Goal: Transaction & Acquisition: Purchase product/service

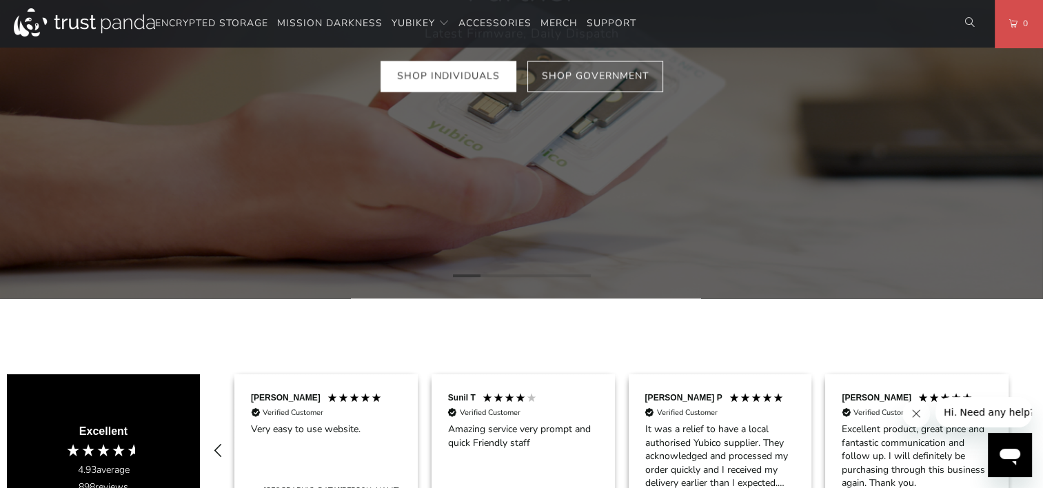
scroll to position [69, 0]
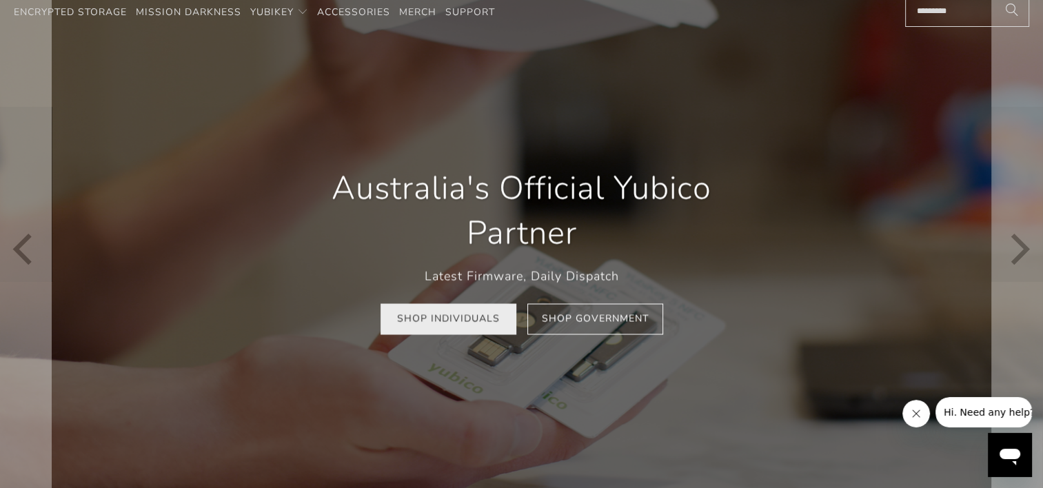
click at [465, 333] on link "Shop Individuals" at bounding box center [449, 318] width 136 height 31
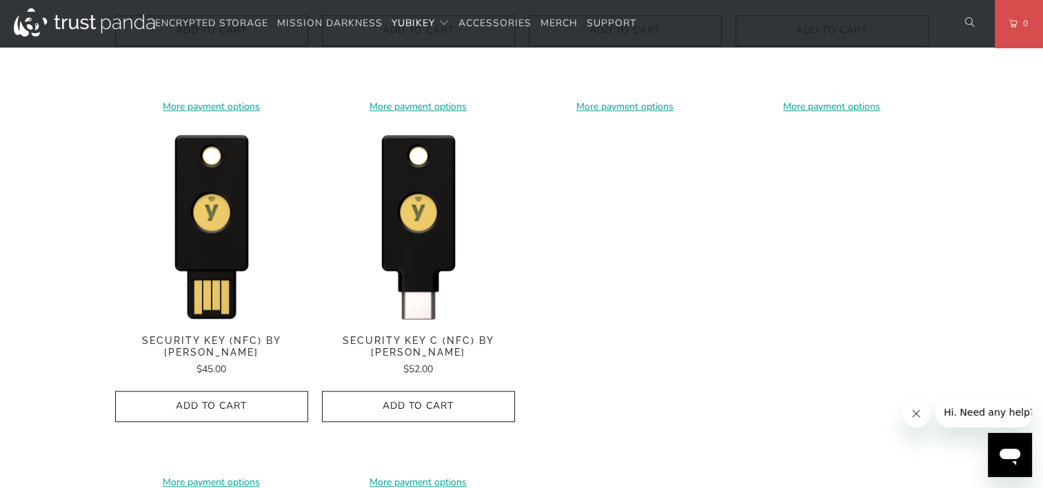
scroll to position [1379, 0]
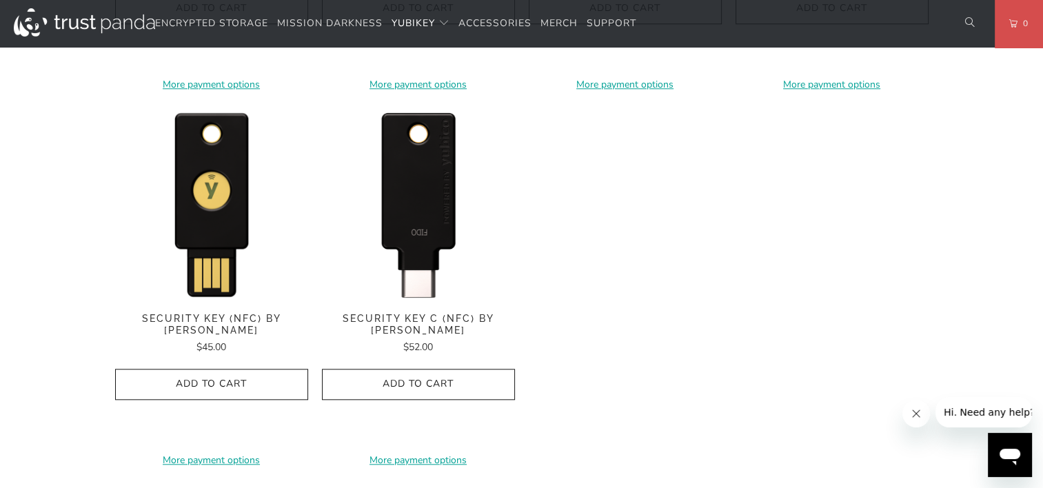
click at [441, 239] on img at bounding box center [418, 202] width 193 height 193
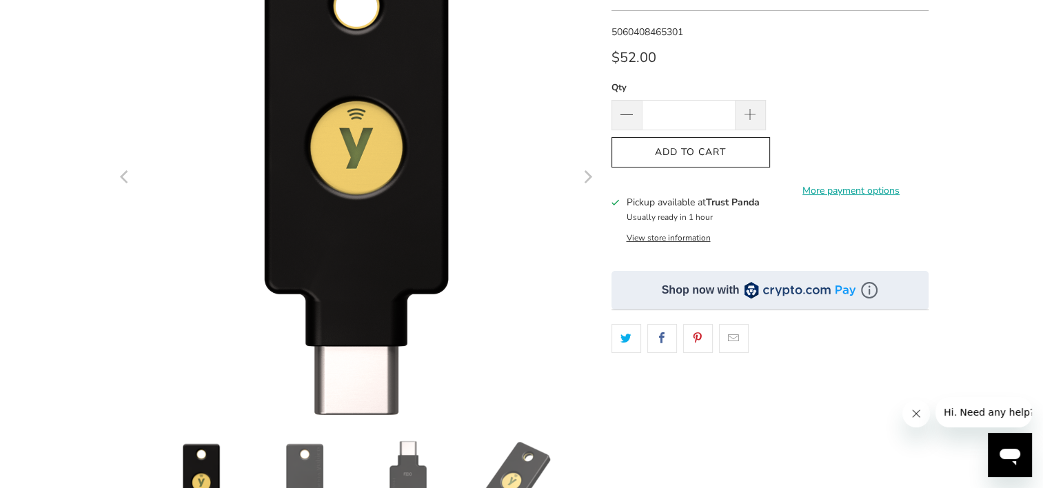
scroll to position [276, 0]
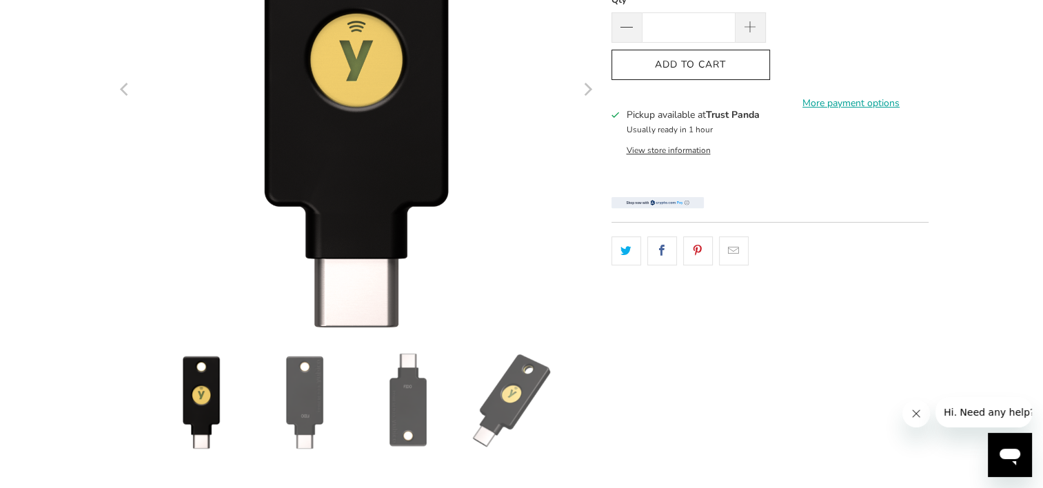
click at [1020, 303] on div "*" at bounding box center [521, 198] width 1043 height 696
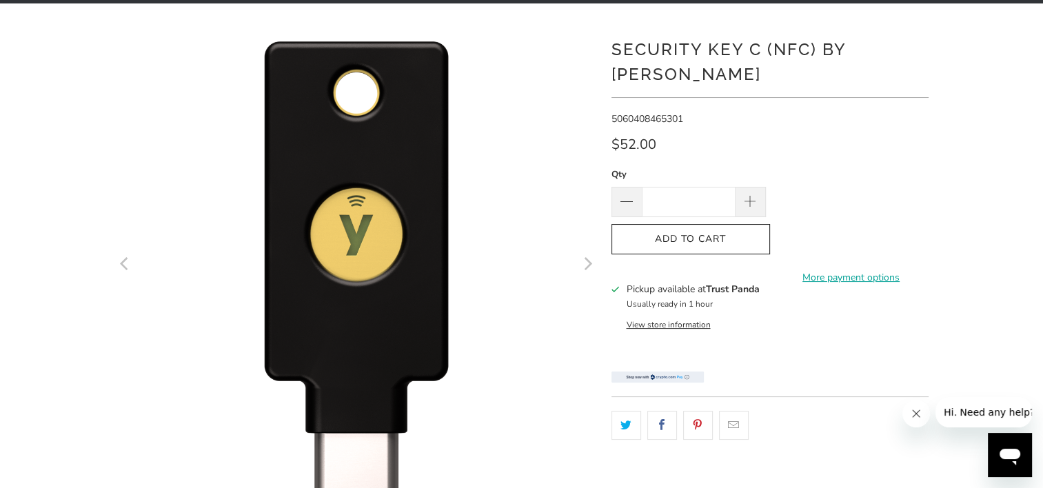
scroll to position [69, 0]
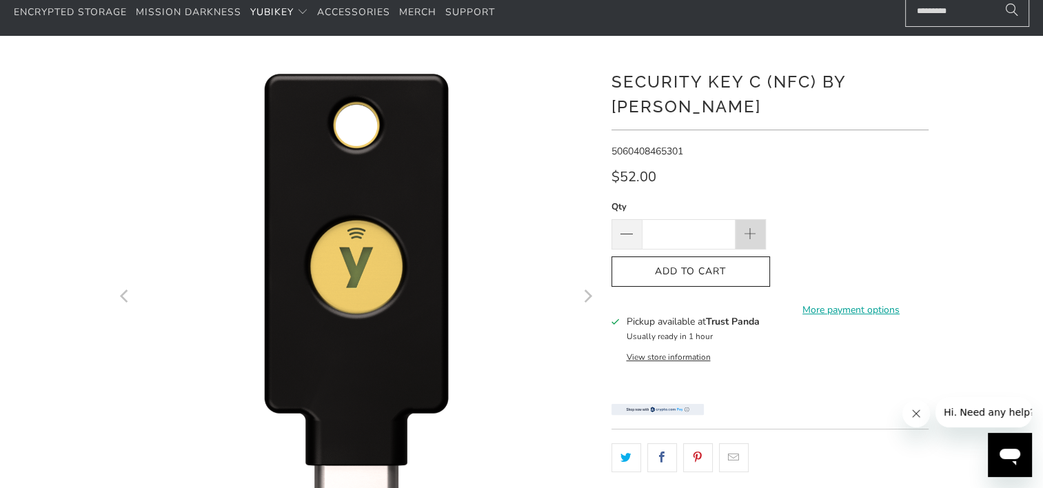
click at [753, 228] on span at bounding box center [750, 235] width 15 height 15
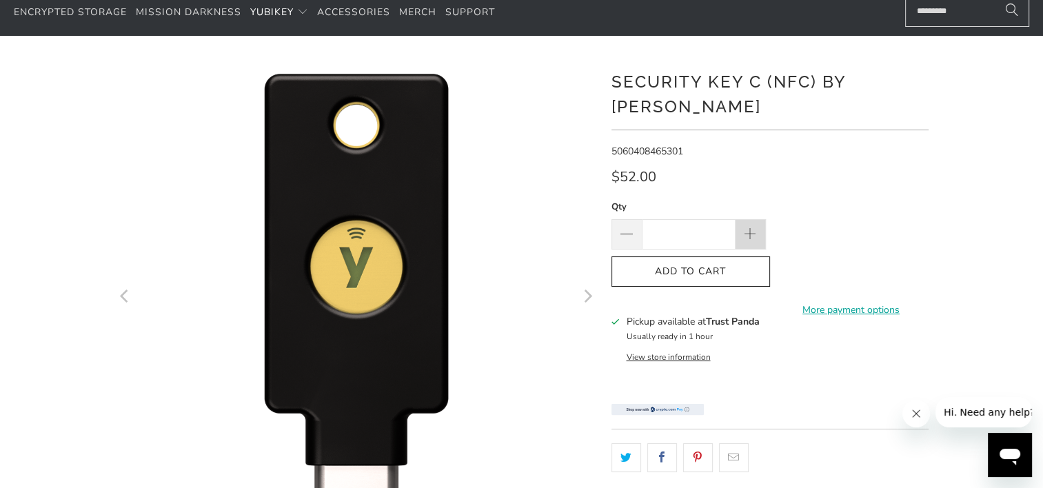
click at [753, 228] on span at bounding box center [750, 235] width 15 height 15
click at [976, 261] on div at bounding box center [521, 405] width 1043 height 696
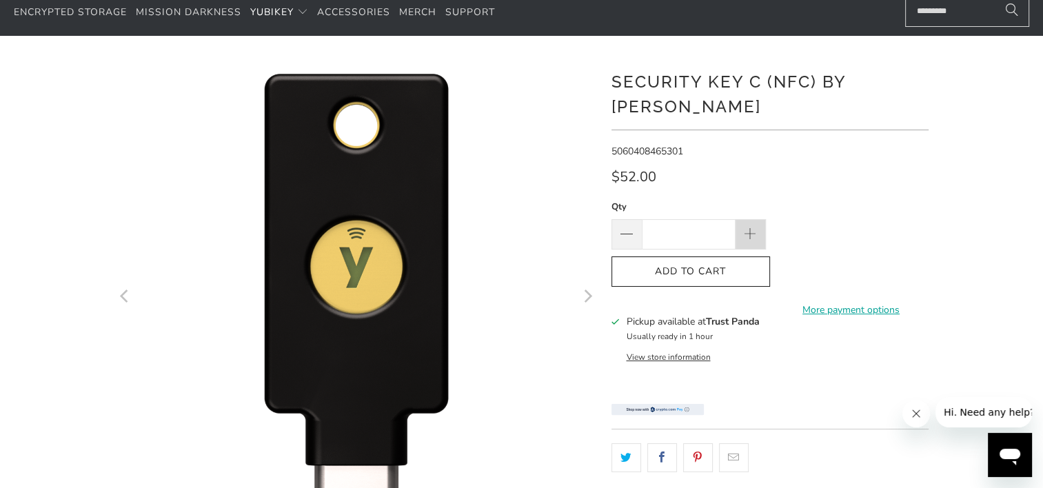
click at [746, 228] on span at bounding box center [750, 235] width 15 height 15
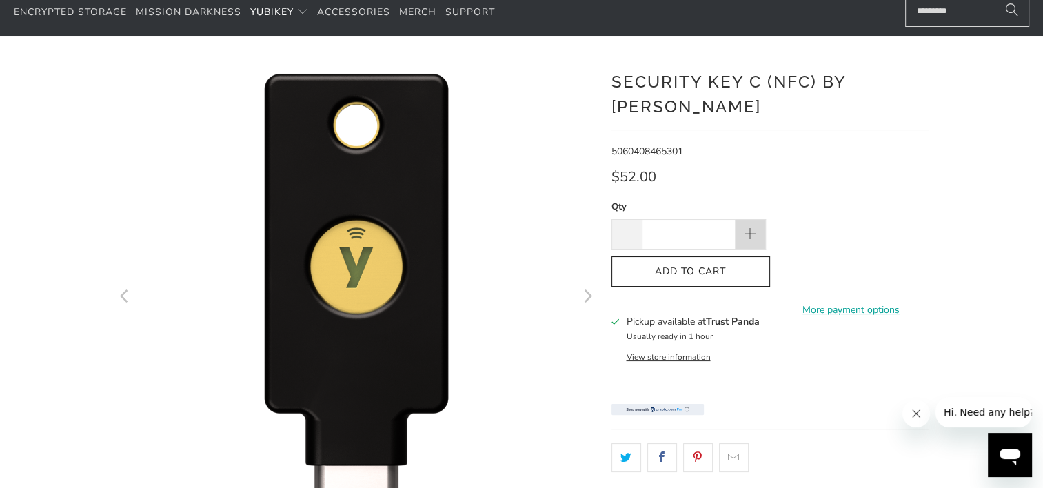
type input "**"
click at [916, 199] on div "Qty ** Add to Cart More payment options This item is a recurring or deferred pu…" at bounding box center [770, 257] width 317 height 116
click at [897, 199] on div "Qty ** Add to Cart More payment options This item is a recurring or deferred pu…" at bounding box center [770, 257] width 317 height 116
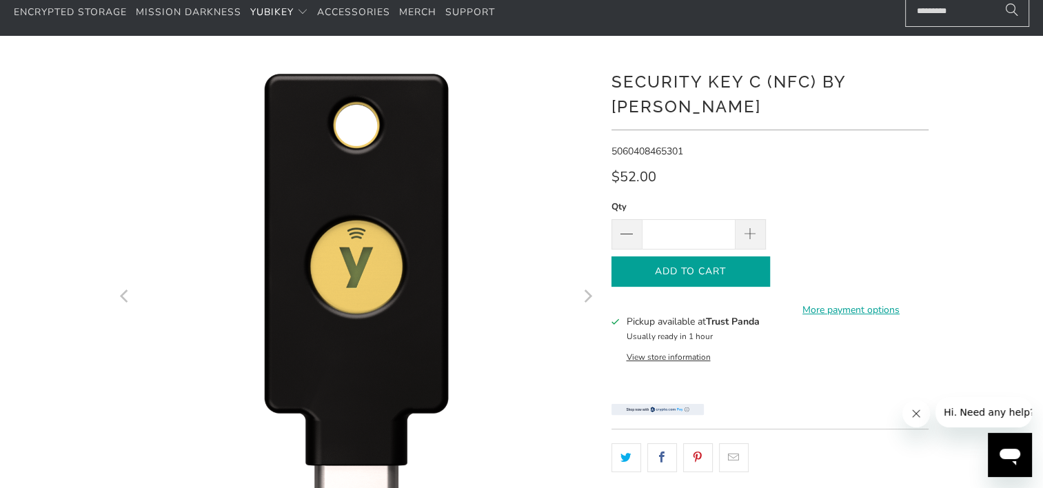
click at [715, 256] on button "Add to Cart" at bounding box center [691, 271] width 159 height 31
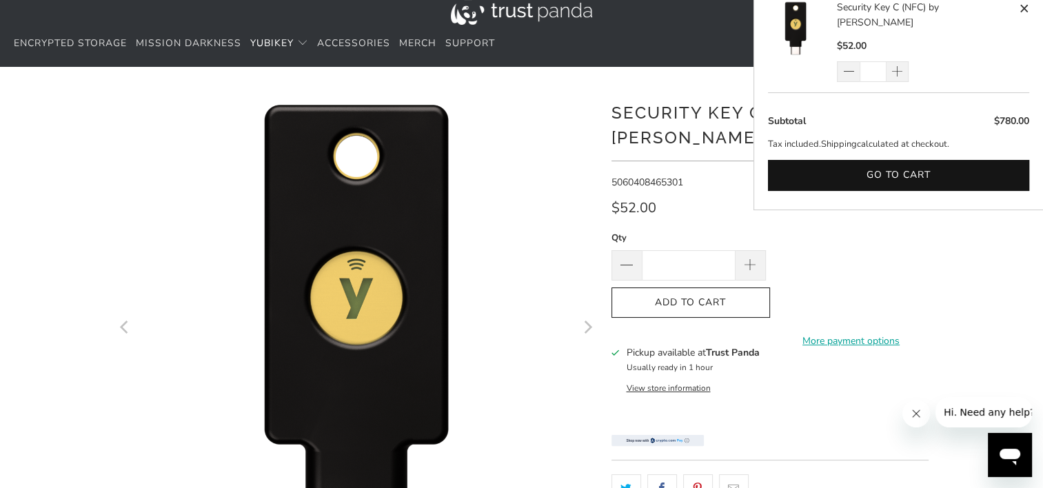
scroll to position [0, 0]
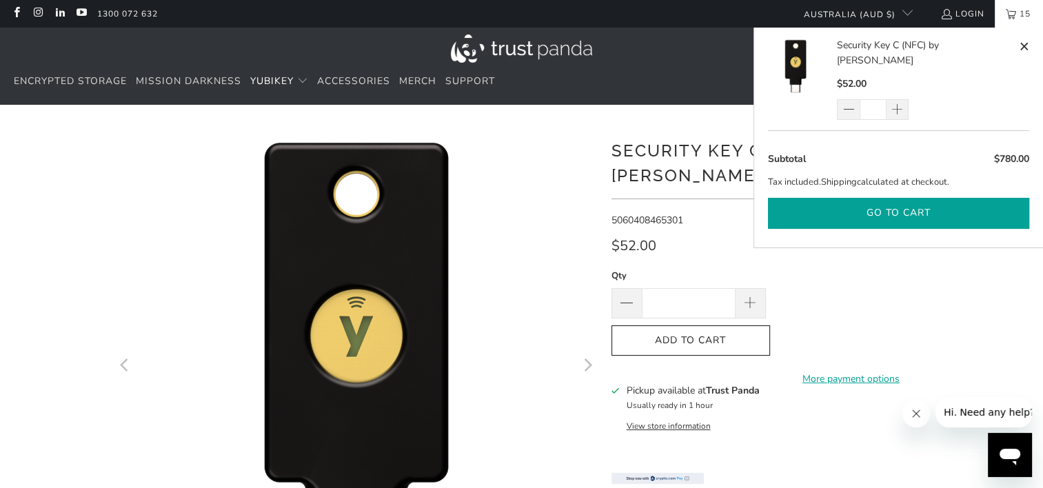
click at [871, 198] on button "Go to cart" at bounding box center [898, 213] width 261 height 31
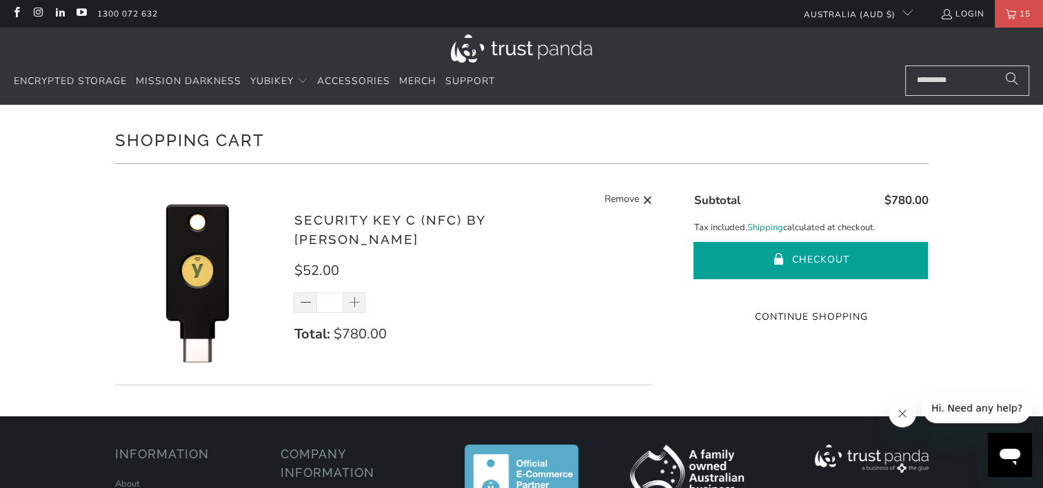
click at [780, 255] on span "submit" at bounding box center [780, 261] width 12 height 14
